Goal: Task Accomplishment & Management: Manage account settings

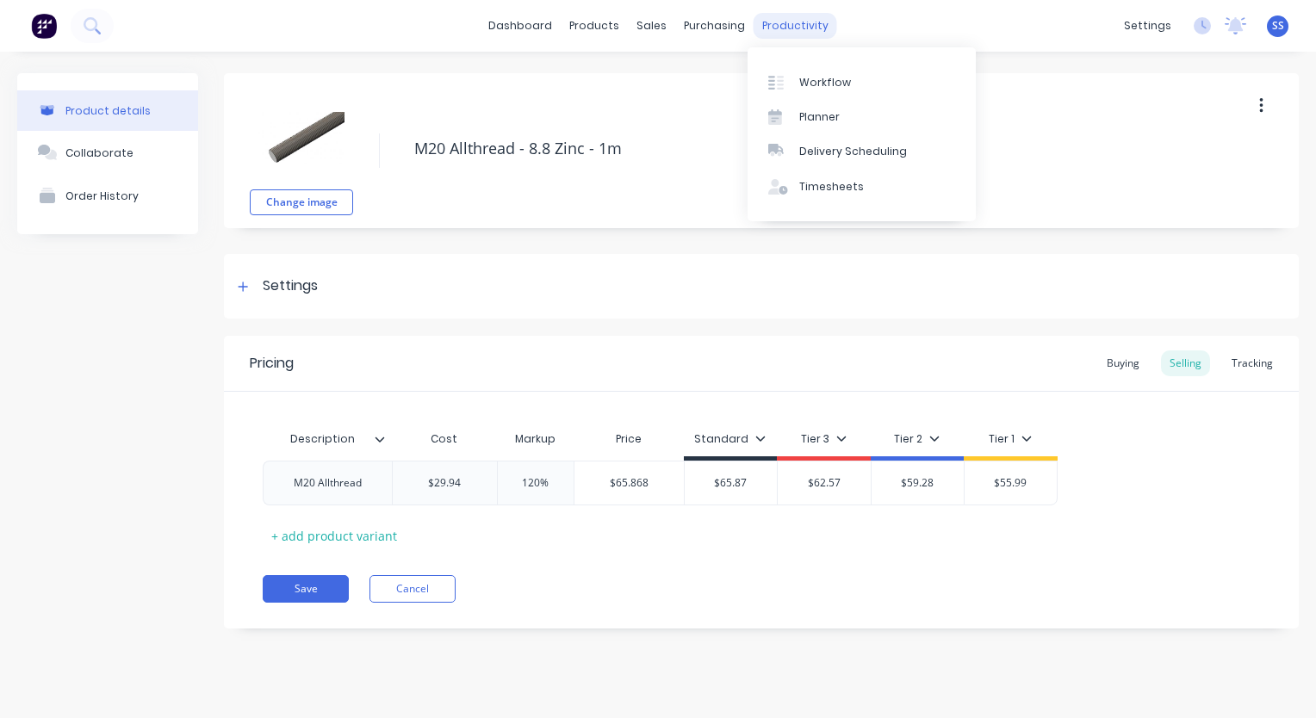
click at [782, 22] on div "productivity" at bounding box center [795, 26] width 84 height 26
click at [823, 195] on link "Timesheets" at bounding box center [861, 187] width 228 height 34
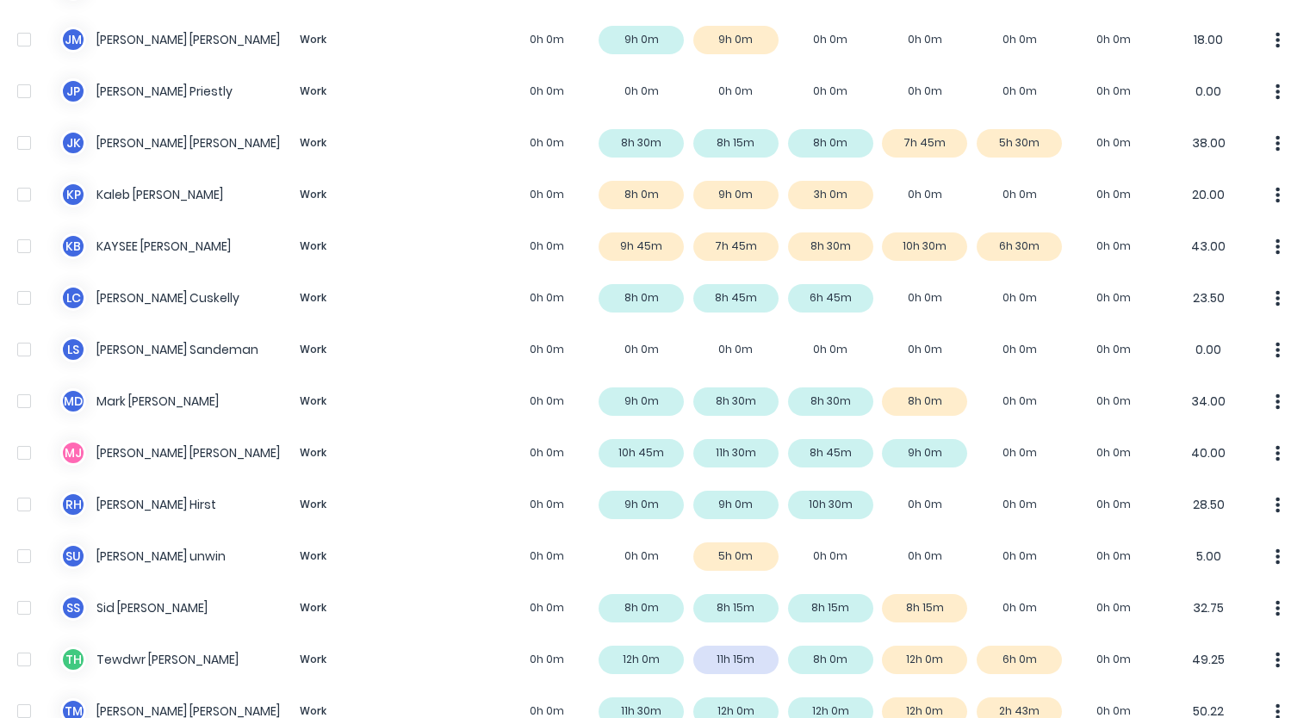
scroll to position [1192, 0]
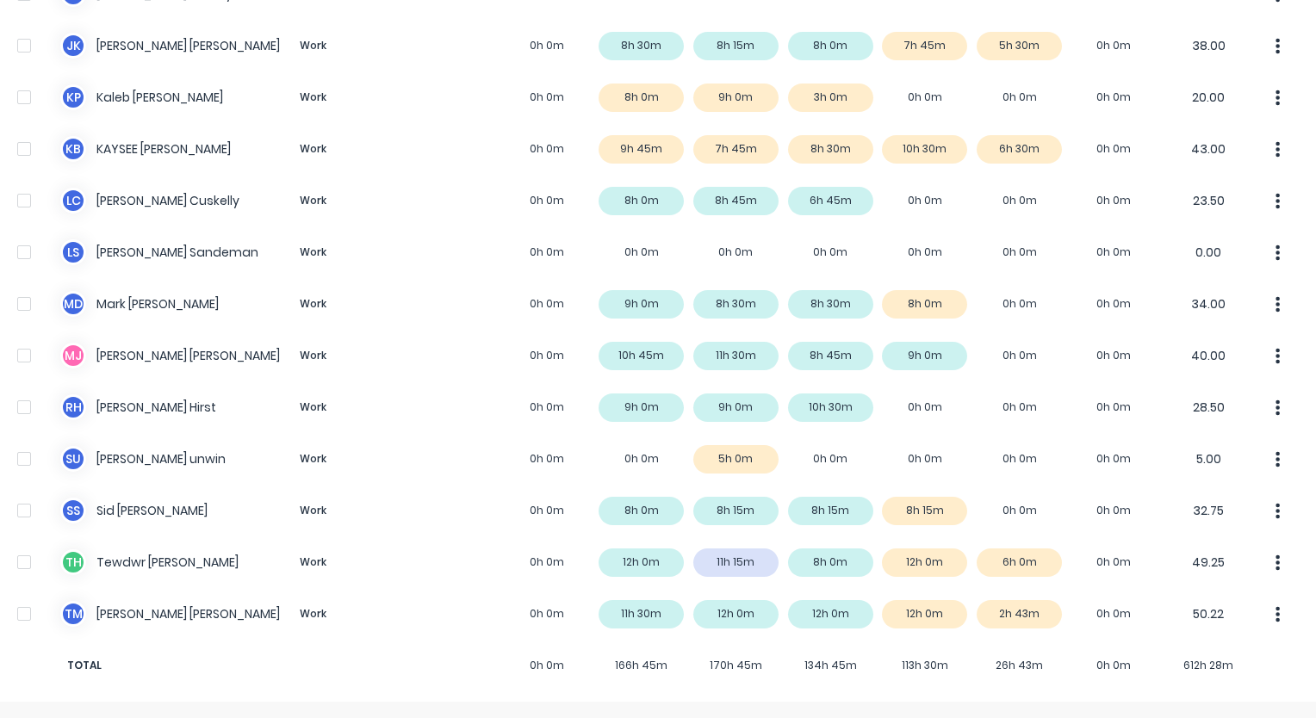
click at [183, 511] on div "S S Sid Singh Work 0h 0m 8h 0m 8h 15m 8h 15m 8h 15m 0h 0m 0h 0m 32.75" at bounding box center [658, 511] width 1316 height 52
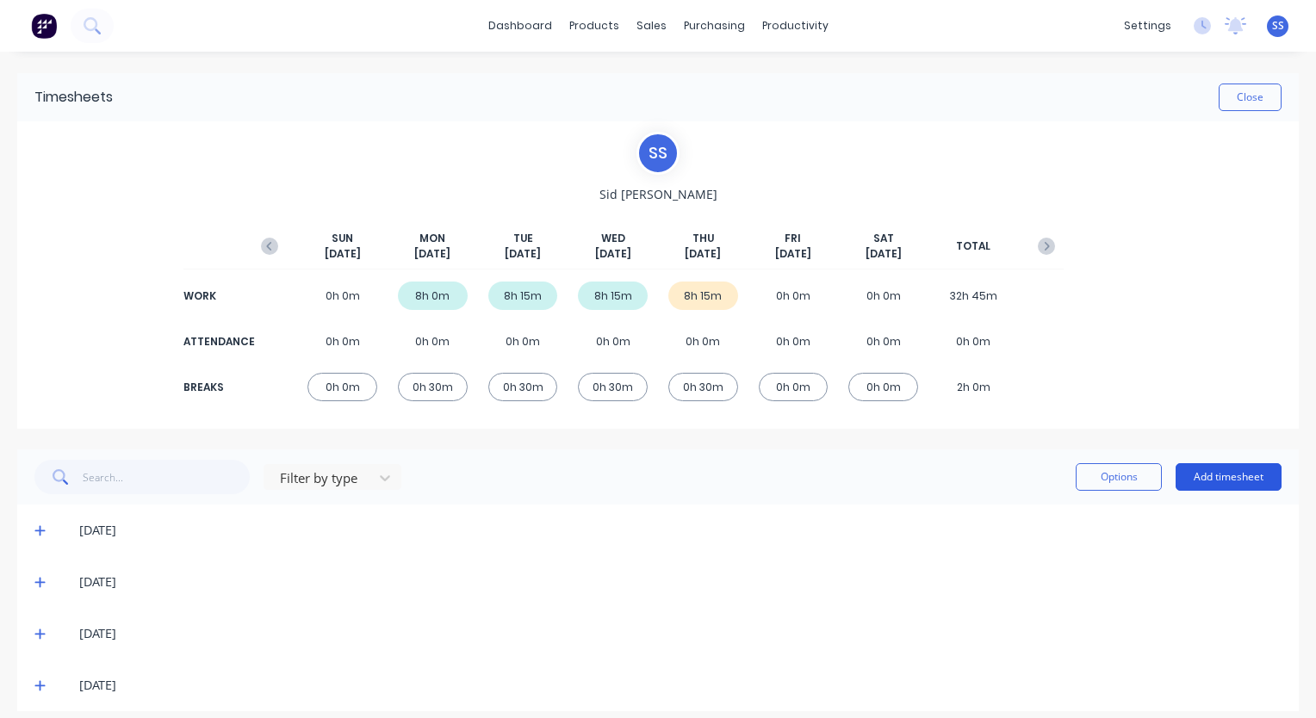
click at [1229, 486] on button "Add timesheet" at bounding box center [1228, 477] width 106 height 28
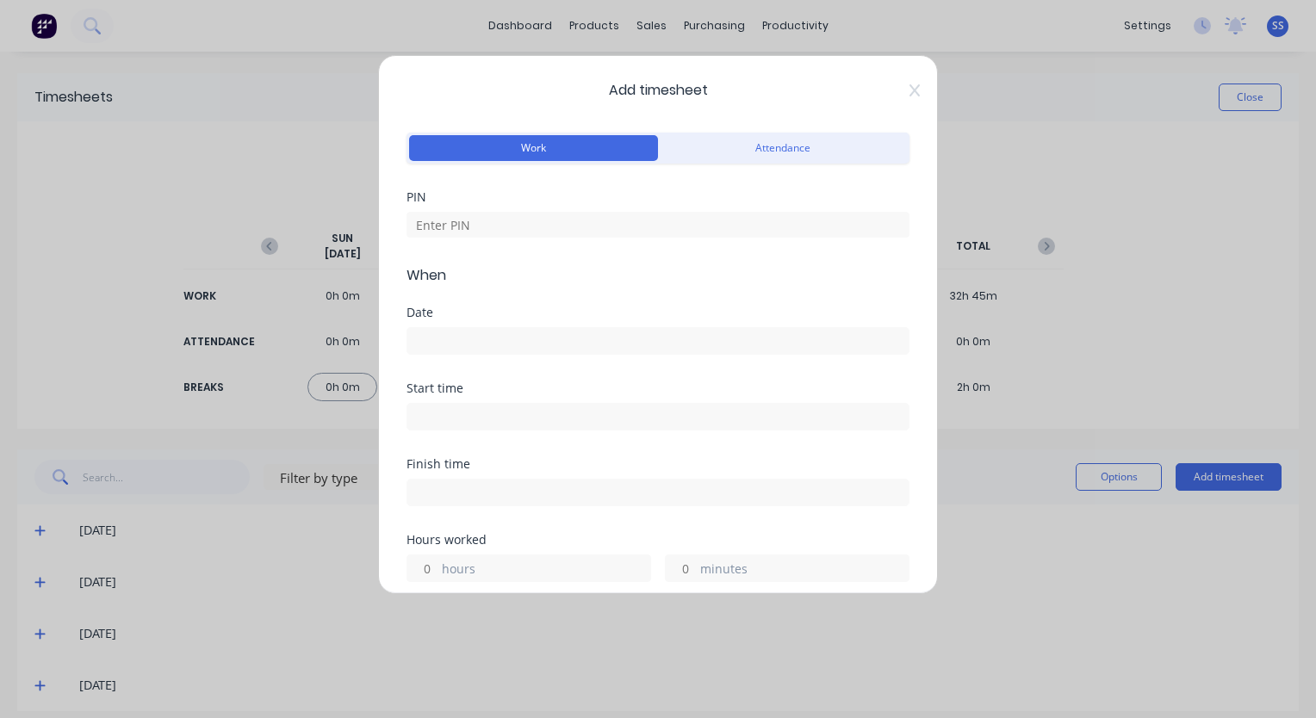
click at [895, 91] on span "Add timesheet" at bounding box center [657, 90] width 503 height 21
click at [909, 93] on icon at bounding box center [914, 91] width 10 height 14
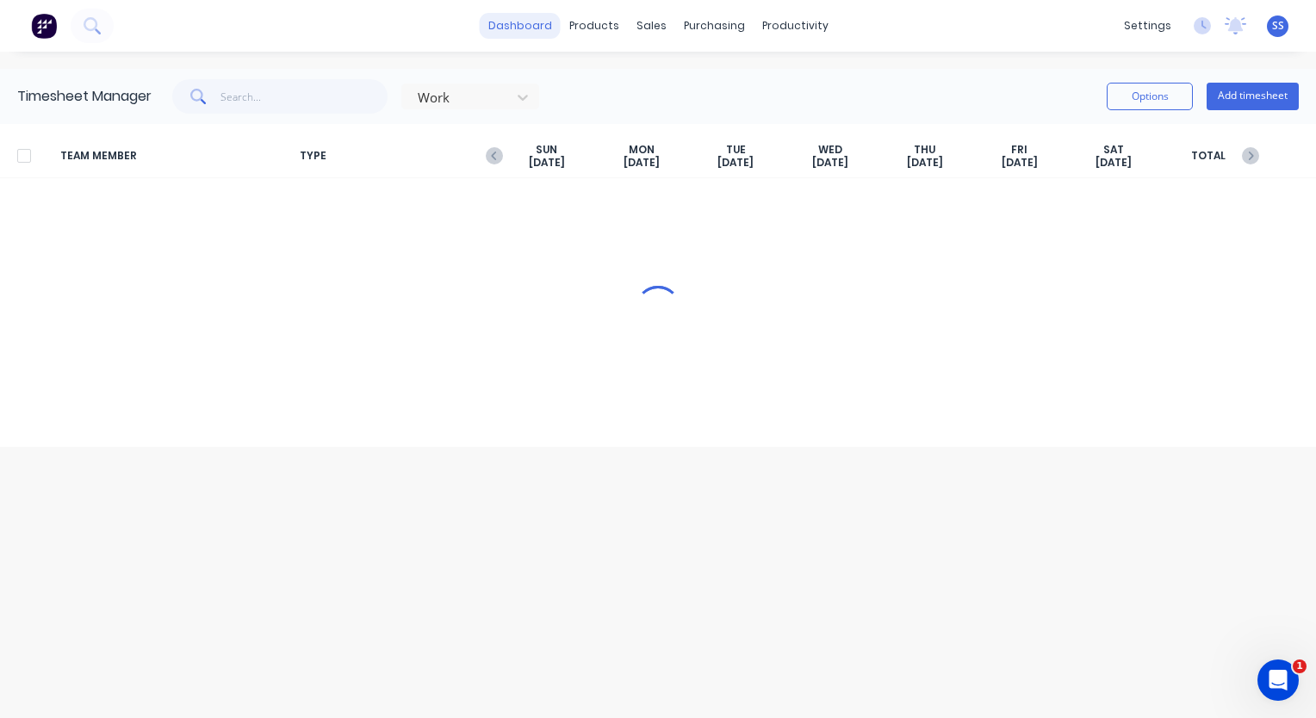
click at [513, 28] on link "dashboard" at bounding box center [520, 26] width 81 height 26
